Goal: Navigation & Orientation: Find specific page/section

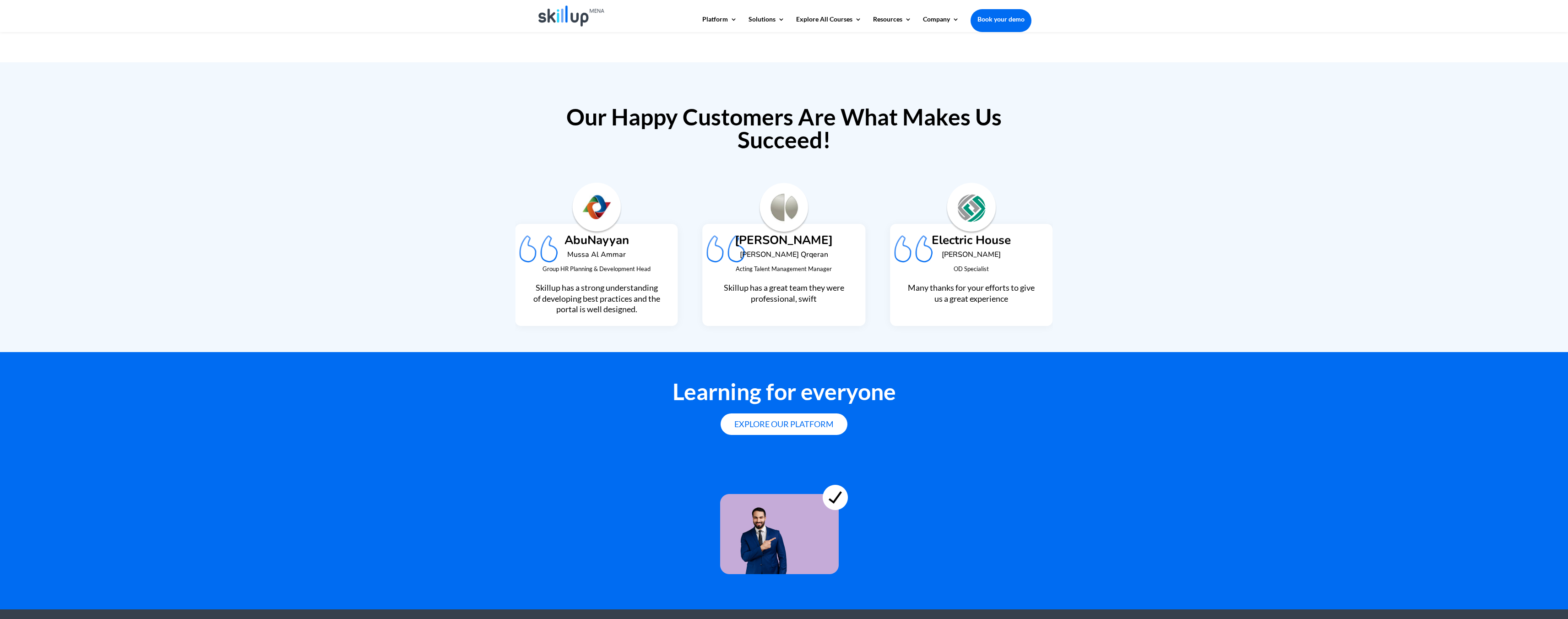
scroll to position [2302, 0]
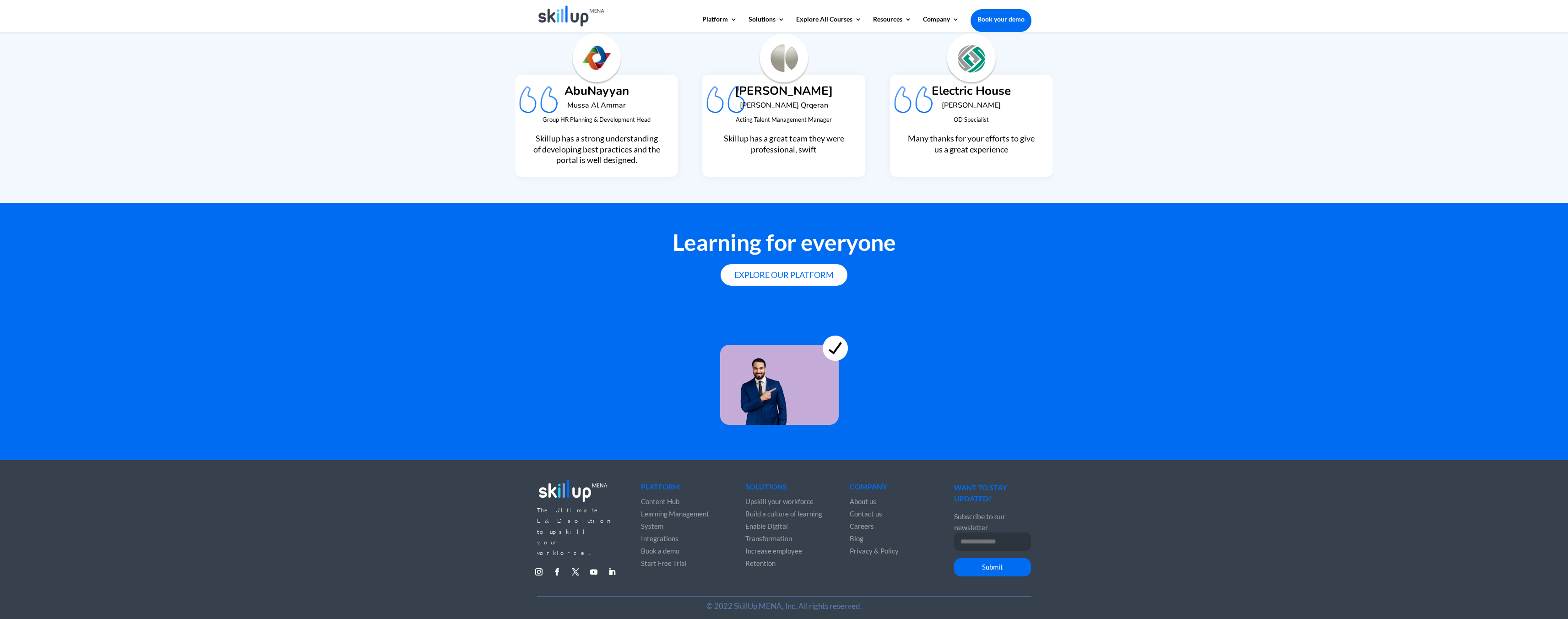
click at [872, 497] on span "About us" at bounding box center [863, 501] width 26 height 8
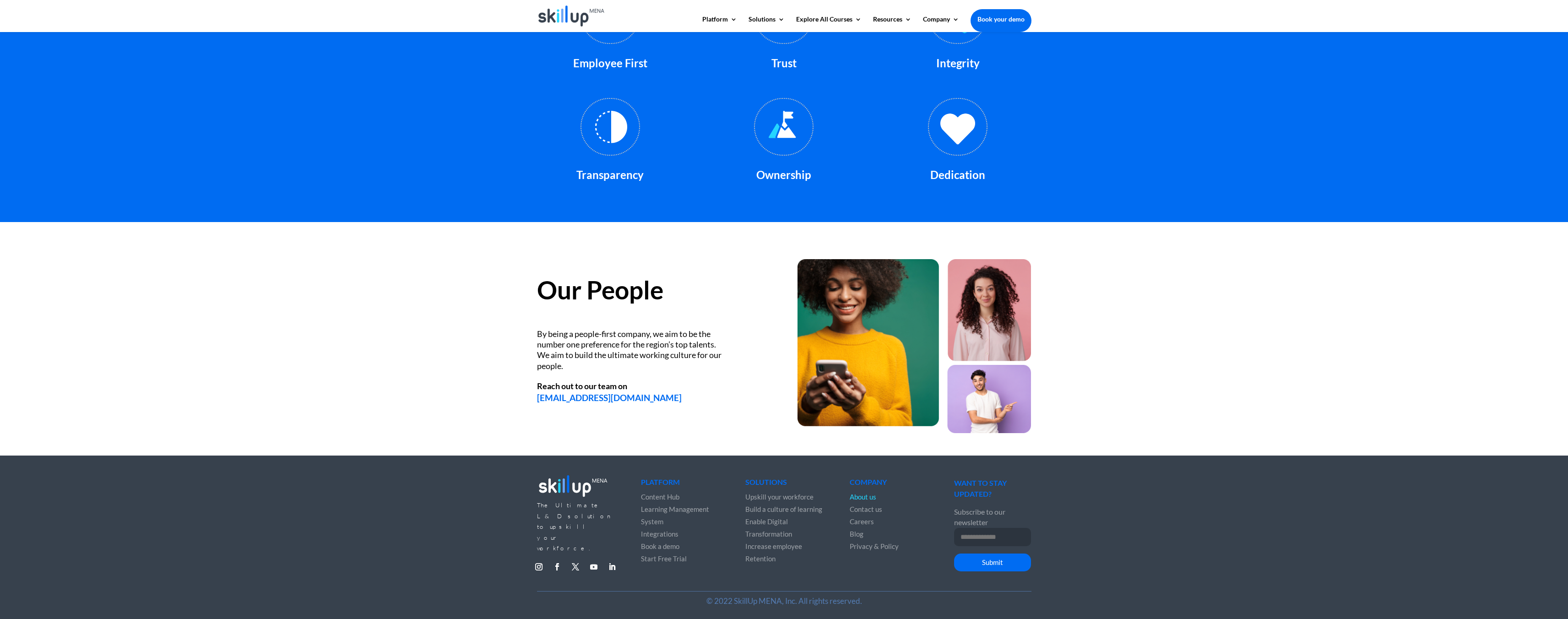
scroll to position [986, 0]
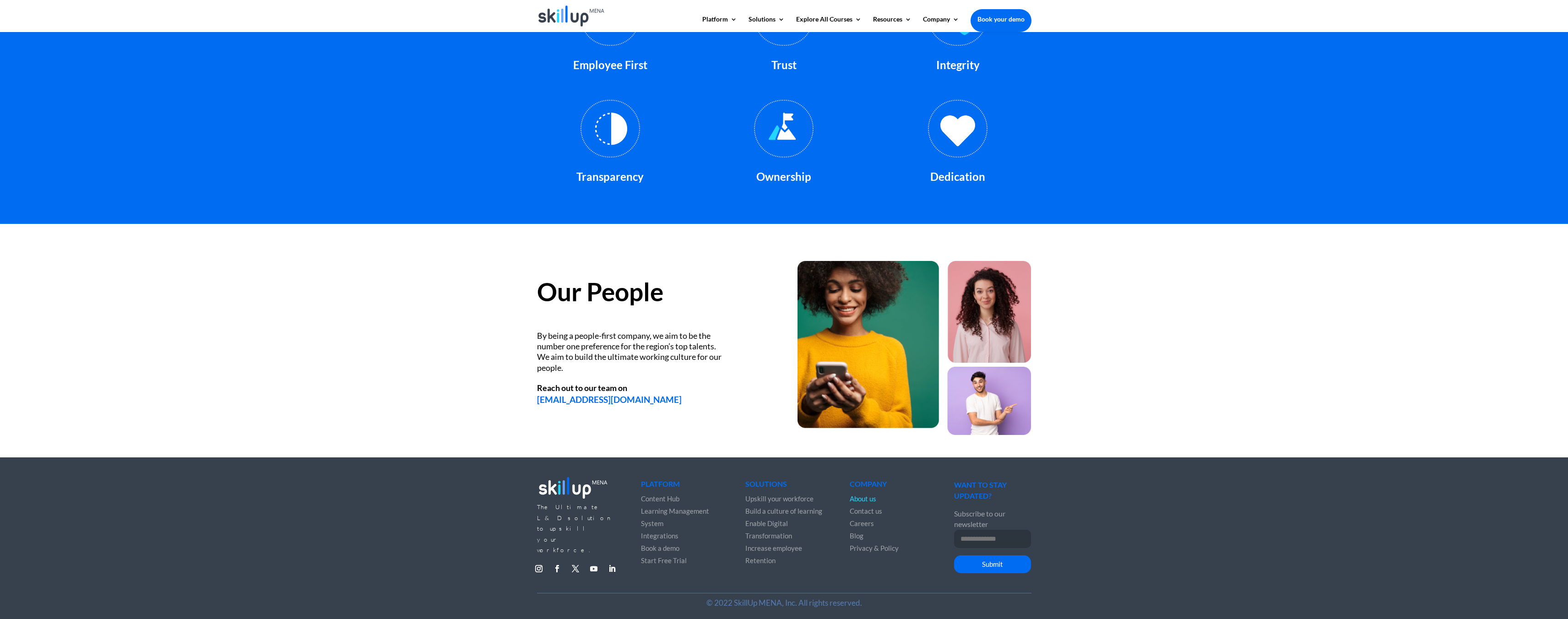
click at [766, 526] on span "Enable Digital Transformation" at bounding box center [769, 529] width 46 height 21
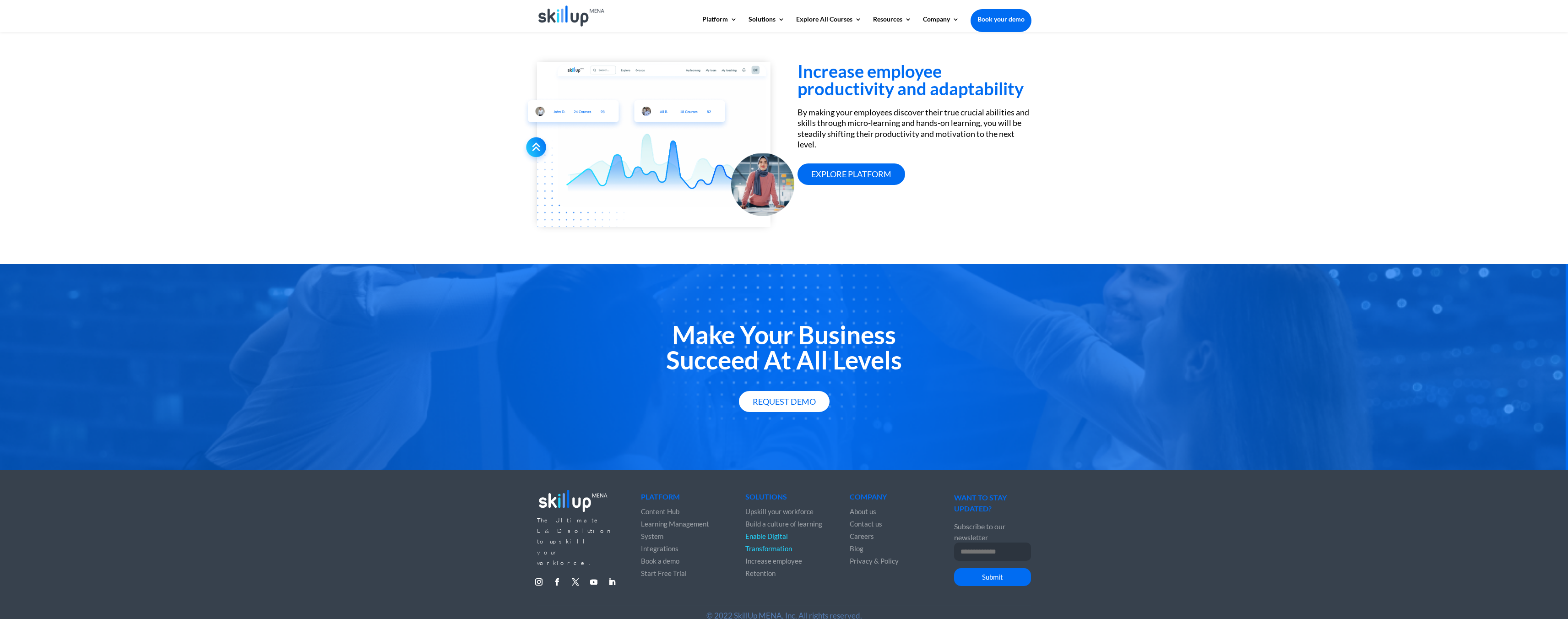
scroll to position [810, 0]
click at [823, 176] on link "Explore platform" at bounding box center [851, 174] width 108 height 21
